Goal: Task Accomplishment & Management: Use online tool/utility

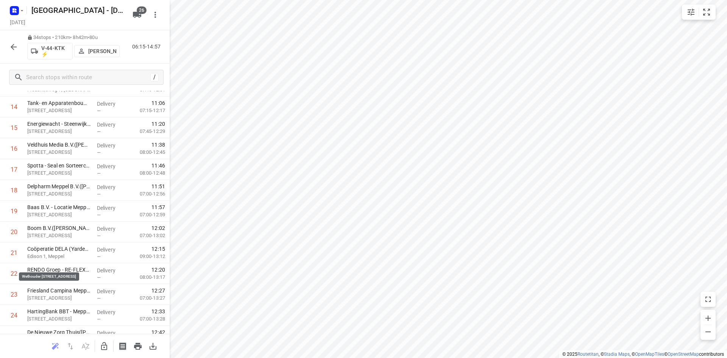
scroll to position [524, 0]
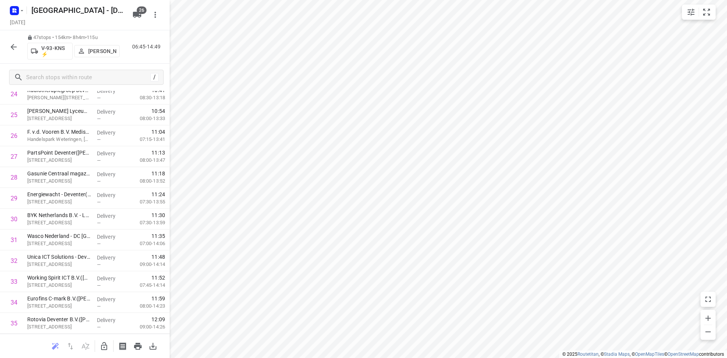
click at [12, 44] on icon "button" at bounding box center [13, 46] width 9 height 9
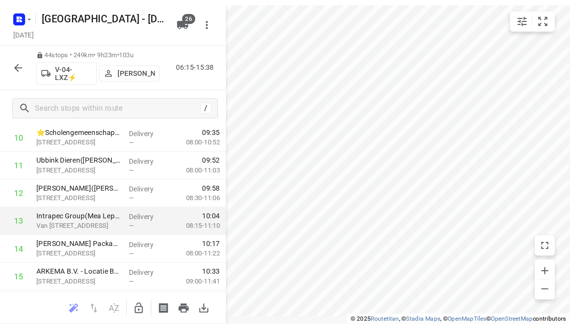
scroll to position [227, 0]
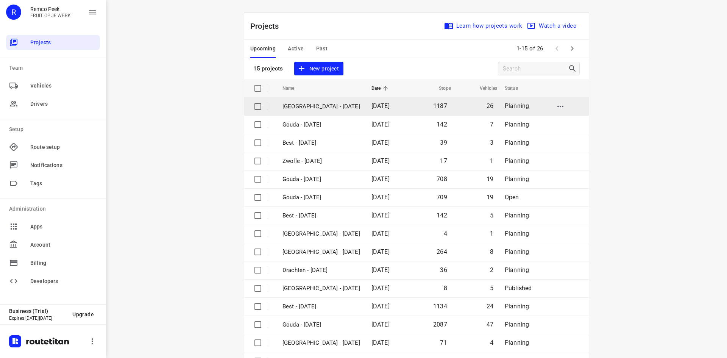
click at [324, 107] on p "[GEOGRAPHIC_DATA] - [DATE]" at bounding box center [322, 106] width 78 height 9
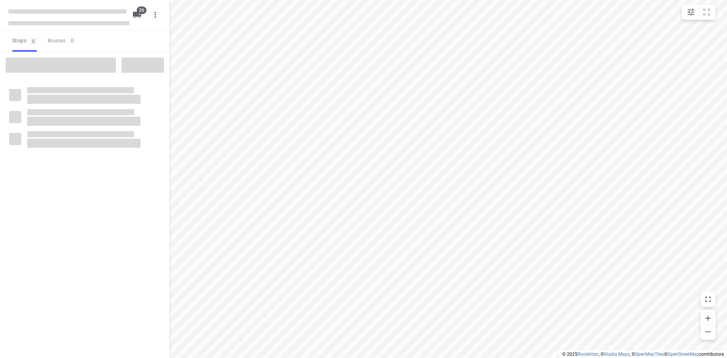
checkbox input "true"
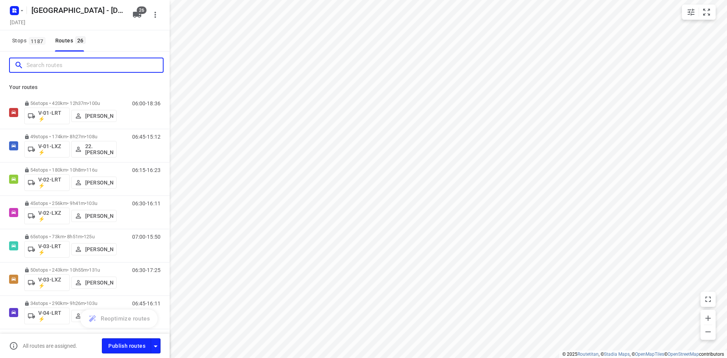
click at [73, 67] on input "Search routes" at bounding box center [95, 65] width 136 height 12
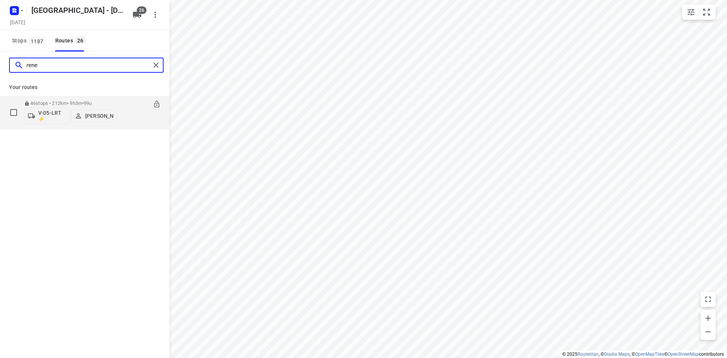
type input "rene"
click at [77, 103] on p "46 stops • 212km • 9h3m • 99u" at bounding box center [70, 103] width 92 height 6
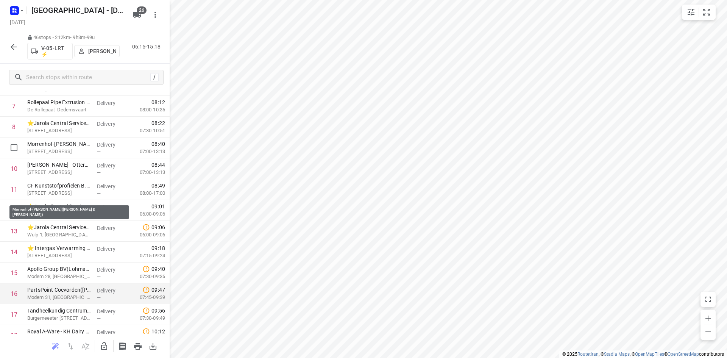
scroll to position [265, 0]
